Goal: Task Accomplishment & Management: Complete application form

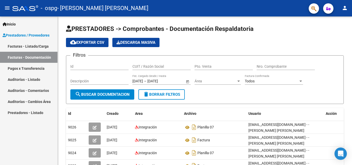
click at [34, 47] on link "Facturas - Listado/Carga" at bounding box center [28, 46] width 57 height 11
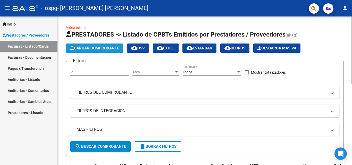
click at [99, 46] on span "Cargar Comprobante" at bounding box center [94, 48] width 49 height 5
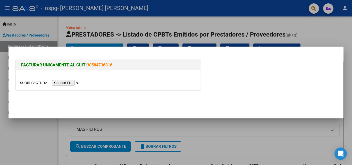
click at [74, 81] on input "file" at bounding box center [52, 82] width 65 height 5
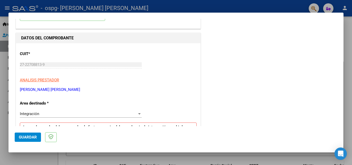
scroll to position [52, 0]
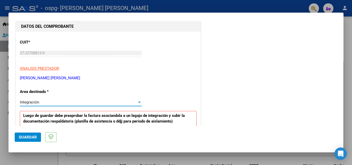
click at [138, 103] on div at bounding box center [139, 102] width 3 height 1
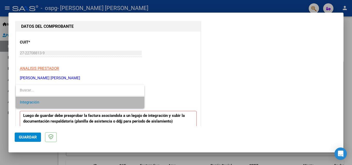
click at [110, 99] on span "Integración" at bounding box center [80, 103] width 120 height 12
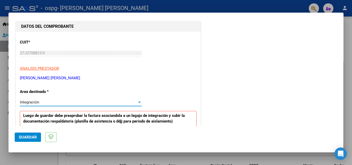
scroll to position [103, 0]
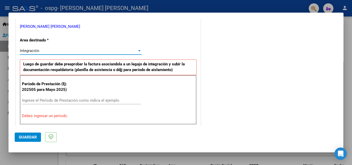
click at [26, 101] on input "Ingrese el Período de Prestación como indica el ejemplo" at bounding box center [81, 100] width 119 height 5
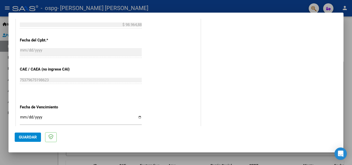
scroll to position [335, 0]
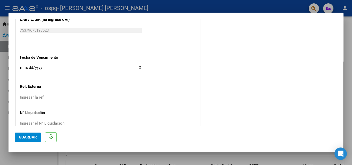
type input "202508"
click at [138, 68] on input "Ingresar la fecha" at bounding box center [81, 69] width 122 height 8
type input "[DATE]"
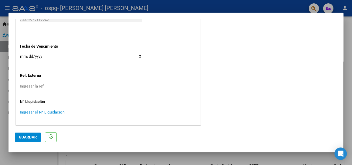
click at [57, 112] on input "Ingresar el N° Liquidación" at bounding box center [81, 112] width 122 height 5
click at [50, 86] on input "Ingresar la ref." at bounding box center [81, 86] width 122 height 5
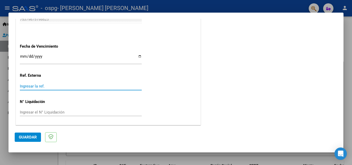
click at [44, 112] on input "Ingresar el N° Liquidación" at bounding box center [81, 112] width 122 height 5
click at [25, 136] on span "Guardar" at bounding box center [28, 137] width 18 height 5
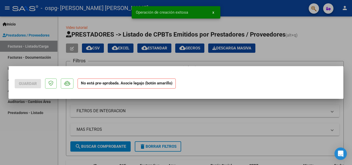
scroll to position [0, 0]
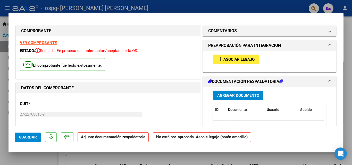
click at [232, 59] on span "Asociar Legajo" at bounding box center [238, 59] width 31 height 5
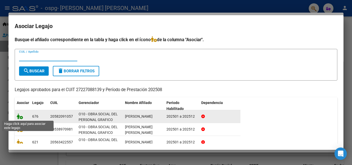
click at [19, 119] on icon at bounding box center [20, 117] width 6 height 6
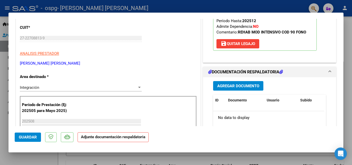
scroll to position [77, 0]
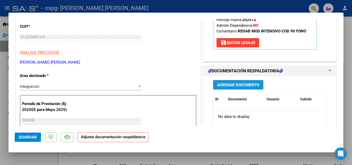
click at [227, 84] on span "Agregar Documento" at bounding box center [238, 85] width 42 height 5
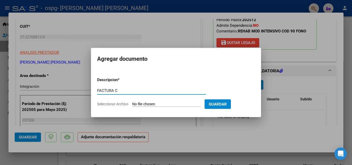
type input "FACTURA C"
click at [124, 103] on span "Seleccionar Archivo" at bounding box center [112, 104] width 31 height 4
click at [132, 103] on input "Seleccionar Archivo" at bounding box center [166, 104] width 68 height 5
click at [305, 56] on div at bounding box center [176, 82] width 352 height 165
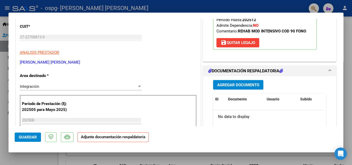
click at [236, 72] on h1 "DOCUMENTACIÓN RESPALDATORIA" at bounding box center [245, 71] width 75 height 6
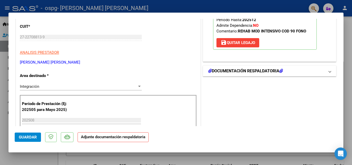
click at [329, 72] on span at bounding box center [330, 71] width 2 height 6
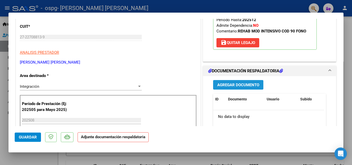
click at [223, 84] on span "Agregar Documento" at bounding box center [238, 85] width 42 height 5
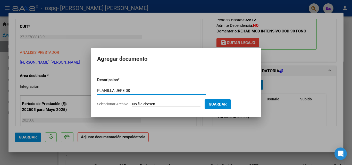
type input "PLANILLA JERE 08"
click at [115, 105] on span "Seleccionar Archivo" at bounding box center [112, 104] width 31 height 4
click at [132, 105] on input "Seleccionar Archivo" at bounding box center [166, 104] width 68 height 5
click at [110, 103] on span "Seleccionar Archivo" at bounding box center [112, 104] width 31 height 4
click at [132, 103] on input "Seleccionar Archivo" at bounding box center [166, 104] width 68 height 5
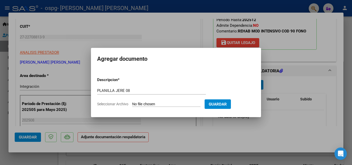
type input "C:\fakepath\JE 08.pdf"
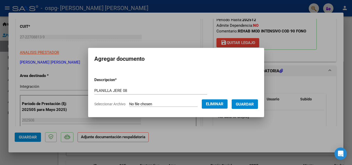
click at [243, 101] on button "Guardar" at bounding box center [245, 104] width 26 height 10
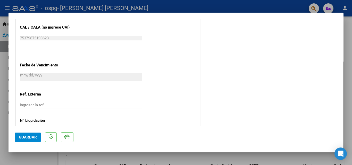
scroll to position [354, 0]
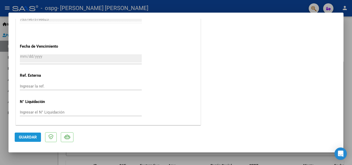
click at [20, 137] on span "Guardar" at bounding box center [28, 137] width 18 height 5
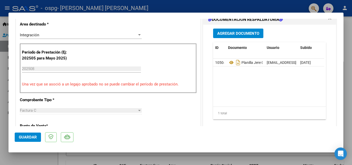
scroll to position [0, 0]
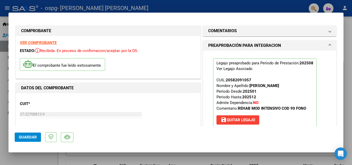
click at [148, 8] on div at bounding box center [176, 82] width 352 height 165
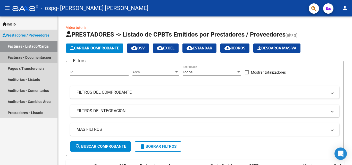
click at [17, 59] on link "Facturas - Documentación" at bounding box center [28, 57] width 57 height 11
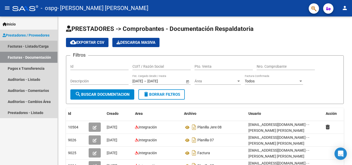
click at [19, 47] on link "Facturas - Listado/Carga" at bounding box center [28, 46] width 57 height 11
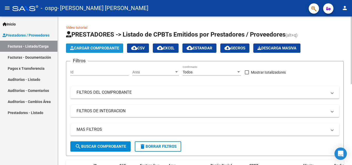
click at [109, 46] on span "Cargar Comprobante" at bounding box center [94, 48] width 49 height 5
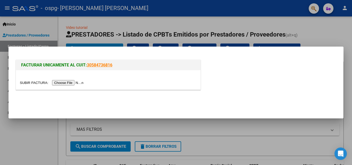
click at [64, 84] on input "file" at bounding box center [52, 82] width 65 height 5
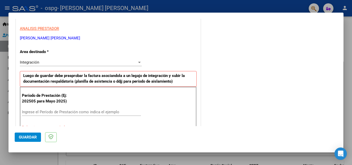
scroll to position [103, 0]
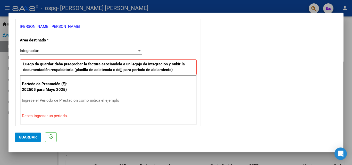
click at [26, 101] on input "Ingrese el Período de Prestación como indica el ejemplo" at bounding box center [81, 100] width 119 height 5
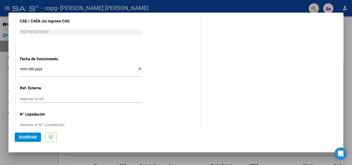
scroll to position [335, 0]
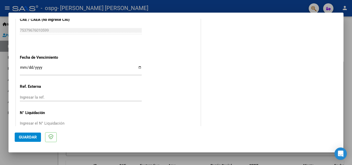
type input "202508"
click at [138, 69] on input "Ingresar la fecha" at bounding box center [81, 69] width 122 height 8
type input "[DATE]"
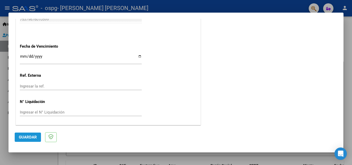
click at [26, 137] on span "Guardar" at bounding box center [28, 137] width 18 height 5
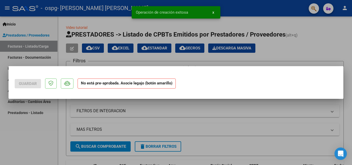
scroll to position [0, 0]
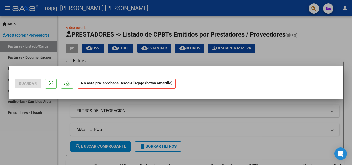
drag, startPoint x: 123, startPoint y: 87, endPoint x: 135, endPoint y: 87, distance: 12.1
click at [128, 87] on strong "No está pre-aprobada. Asocie legajo (botón amarillo)" at bounding box center [127, 84] width 98 height 10
click at [260, 110] on div at bounding box center [176, 82] width 352 height 165
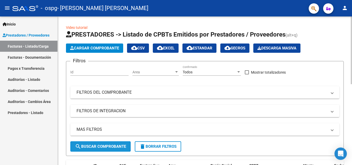
click at [91, 145] on span "search Buscar Comprobante" at bounding box center [100, 146] width 51 height 5
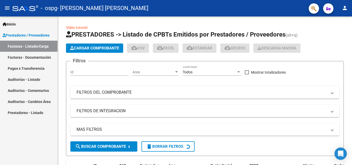
click at [23, 46] on link "Facturas - Listado/Carga" at bounding box center [28, 46] width 57 height 11
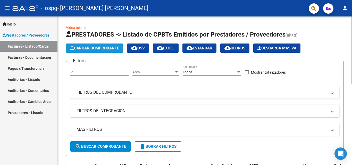
click at [96, 48] on span "Cargar Comprobante" at bounding box center [94, 48] width 49 height 5
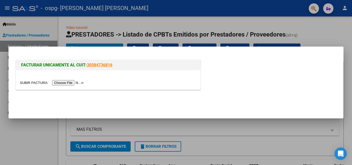
click at [69, 82] on input "file" at bounding box center [52, 82] width 65 height 5
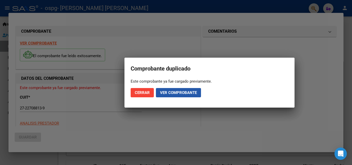
click at [169, 97] on button "Ver comprobante" at bounding box center [178, 92] width 45 height 9
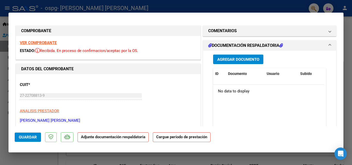
click at [255, 44] on h1 "DOCUMENTACIÓN RESPALDATORIA" at bounding box center [245, 46] width 75 height 6
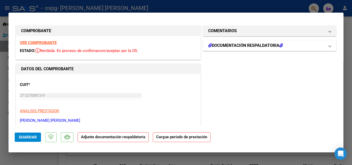
click at [255, 44] on h1 "DOCUMENTACIÓN RESPALDATORIA" at bounding box center [245, 46] width 75 height 6
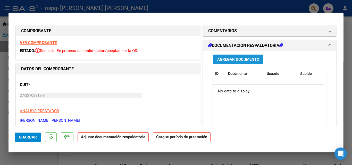
click at [237, 59] on span "Agregar Documento" at bounding box center [238, 59] width 42 height 5
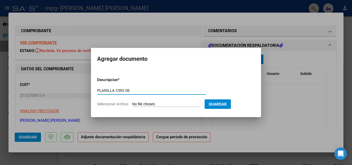
type input "PLANILLA CIRO 08"
click at [109, 102] on span "Seleccionar Archivo" at bounding box center [112, 104] width 31 height 4
click at [132, 102] on input "Seleccionar Archivo" at bounding box center [166, 104] width 68 height 5
type input "C:\fakepath\[PERSON_NAME] 08.pdf"
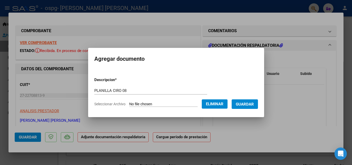
click at [247, 103] on span "Guardar" at bounding box center [245, 104] width 18 height 5
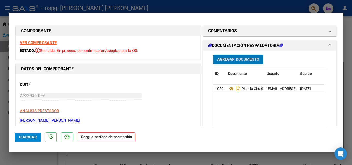
click at [22, 137] on span "Guardar" at bounding box center [28, 137] width 18 height 5
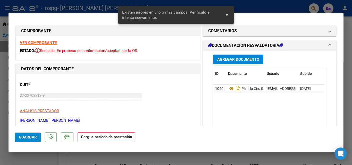
scroll to position [101, 0]
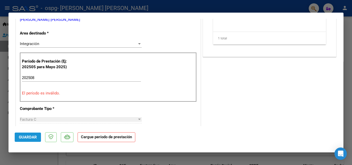
click at [22, 137] on span "Guardar" at bounding box center [28, 137] width 18 height 5
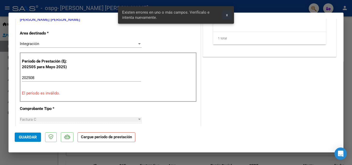
click at [227, 16] on span "x" at bounding box center [227, 15] width 2 height 5
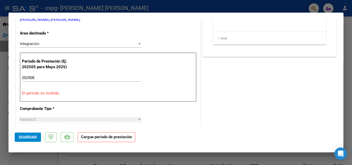
click at [91, 140] on strong "Cargue período de prestación" at bounding box center [107, 137] width 58 height 10
click at [26, 137] on span "Guardar" at bounding box center [28, 137] width 18 height 5
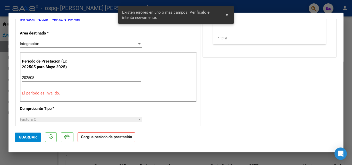
drag, startPoint x: 153, startPoint y: 86, endPoint x: 129, endPoint y: 92, distance: 25.3
click at [129, 92] on p "El período es inválido." at bounding box center [108, 93] width 173 height 6
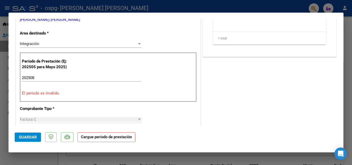
scroll to position [0, 0]
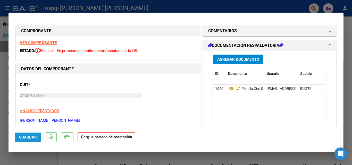
click at [26, 136] on span "Guardar" at bounding box center [28, 137] width 18 height 5
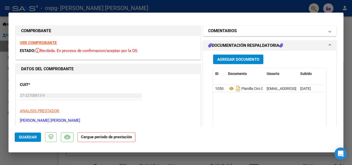
click at [329, 32] on span at bounding box center [330, 31] width 2 height 6
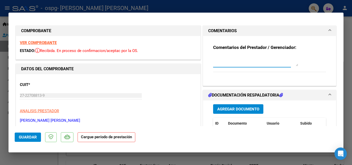
click at [221, 63] on textarea at bounding box center [255, 61] width 85 height 10
type textarea "Buenas noches: No supe còmo adjuntar el legajo del paciente [PERSON_NAME]..podr…"
click at [27, 139] on span "Guardar" at bounding box center [28, 137] width 18 height 5
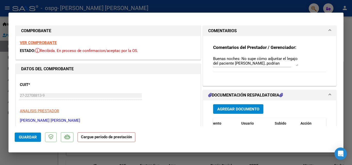
click at [49, 42] on strong "VER COMPROBANTE" at bounding box center [38, 42] width 37 height 5
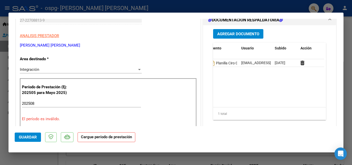
scroll to position [77, 0]
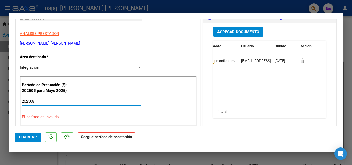
click at [42, 101] on input "202508" at bounding box center [81, 101] width 119 height 5
type input "2"
type input "202508"
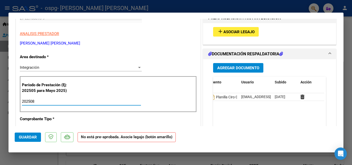
scroll to position [0, 0]
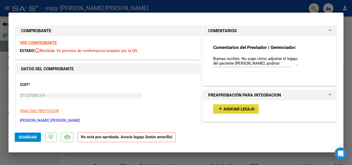
click at [226, 106] on button "add Asociar Legajo" at bounding box center [236, 109] width 46 height 10
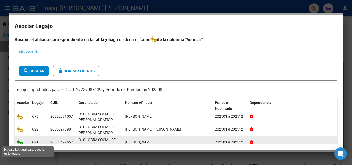
scroll to position [24, 0]
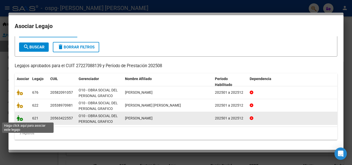
click at [19, 117] on icon at bounding box center [20, 118] width 6 height 6
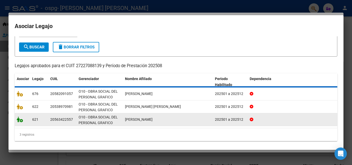
scroll to position [28, 0]
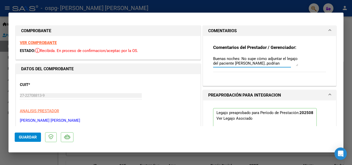
click at [213, 58] on textarea "Buenas noches: No supe còmo adjuntar el legajo del paciente [PERSON_NAME]..podr…" at bounding box center [255, 61] width 85 height 10
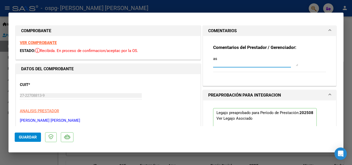
type textarea "s"
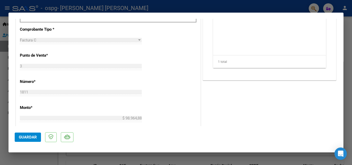
scroll to position [309, 0]
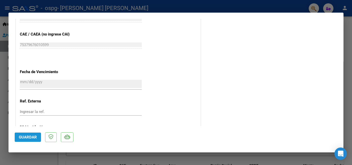
click at [29, 137] on span "Guardar" at bounding box center [28, 137] width 18 height 5
click at [146, 5] on div at bounding box center [176, 82] width 352 height 165
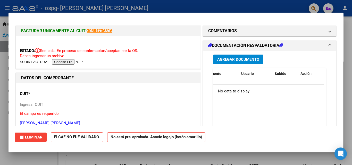
scroll to position [0, 0]
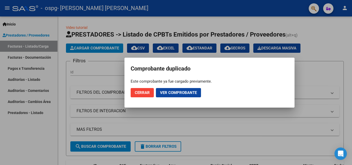
click at [145, 94] on span "Cerrar" at bounding box center [142, 92] width 15 height 5
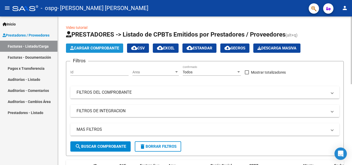
click at [95, 46] on button "Cargar Comprobante" at bounding box center [94, 48] width 57 height 9
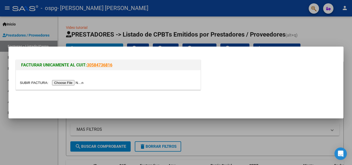
click at [68, 81] on input "file" at bounding box center [52, 82] width 65 height 5
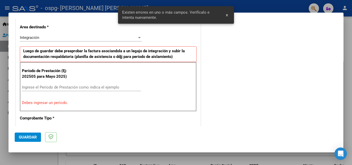
scroll to position [126, 0]
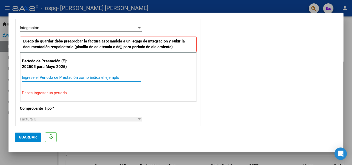
click at [34, 77] on input "Ingrese el Período de Prestación como indica el ejemplo" at bounding box center [81, 77] width 119 height 5
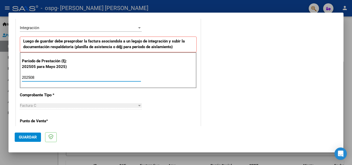
type input "202508"
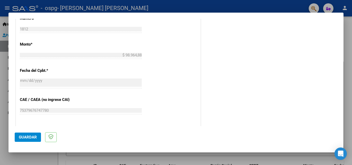
scroll to position [281, 0]
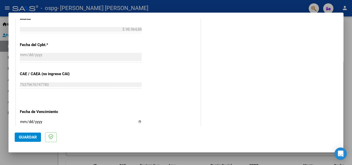
click at [139, 122] on input "Ingresar la fecha" at bounding box center [81, 124] width 122 height 8
type input "[DATE]"
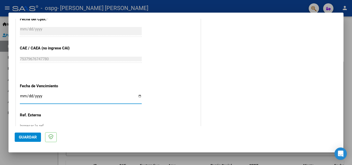
scroll to position [346, 0]
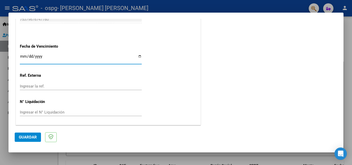
click at [30, 138] on span "Guardar" at bounding box center [28, 137] width 18 height 5
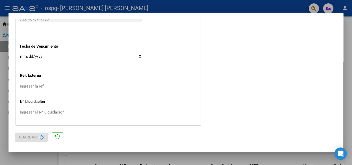
scroll to position [0, 0]
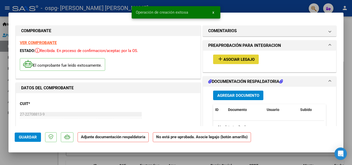
click at [237, 57] on span "Asociar Legajo" at bounding box center [238, 59] width 31 height 5
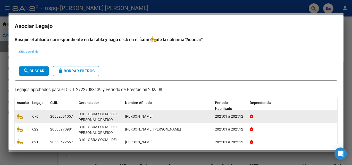
scroll to position [24, 0]
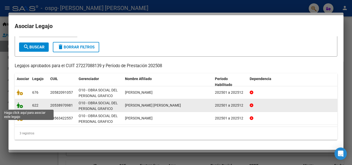
click at [20, 104] on icon at bounding box center [20, 106] width 6 height 6
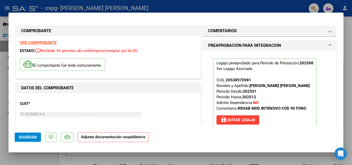
scroll to position [52, 0]
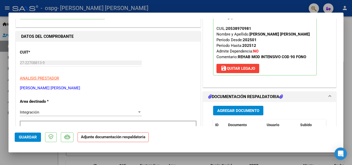
click at [243, 96] on h1 "DOCUMENTACIÓN RESPALDATORIA" at bounding box center [245, 97] width 75 height 6
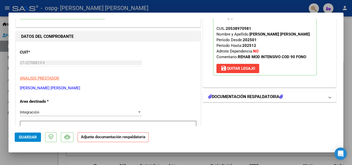
click at [261, 98] on h1 "DOCUMENTACIÓN RESPALDATORIA" at bounding box center [245, 97] width 75 height 6
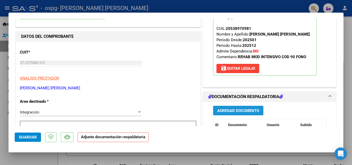
click at [235, 111] on span "Agregar Documento" at bounding box center [238, 111] width 42 height 5
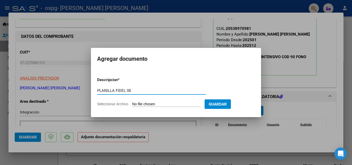
type input "PLANILLA FIDEL 08"
click at [114, 105] on span "Seleccionar Archivo" at bounding box center [112, 104] width 31 height 4
click at [132, 105] on input "Seleccionar Archivo" at bounding box center [166, 104] width 68 height 5
type input "C:\fakepath\[PERSON_NAME] 08.pdf"
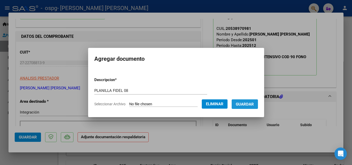
click at [253, 104] on span "Guardar" at bounding box center [245, 104] width 18 height 5
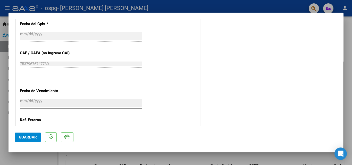
scroll to position [354, 0]
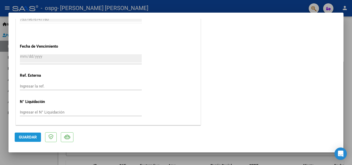
click at [25, 138] on span "Guardar" at bounding box center [28, 137] width 18 height 5
